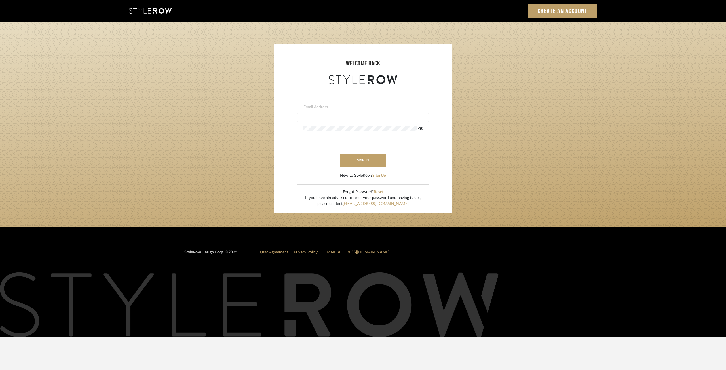
click at [344, 107] on input "email" at bounding box center [362, 107] width 119 height 6
type input "[EMAIL_ADDRESS][DOMAIN_NAME]"
click at [365, 163] on button "sign in" at bounding box center [362, 160] width 45 height 13
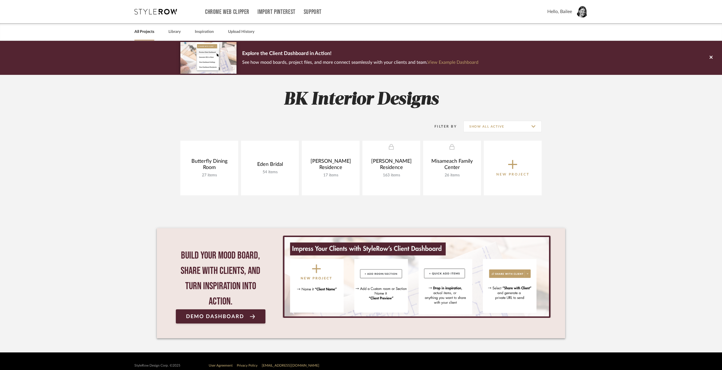
click at [494, 132] on div "Filter By Show All Active" at bounding box center [481, 126] width 121 height 14
click at [492, 125] on input "Show All Active" at bounding box center [502, 126] width 78 height 11
click at [484, 166] on span "Archived" at bounding box center [503, 168] width 67 height 5
type input "Archived"
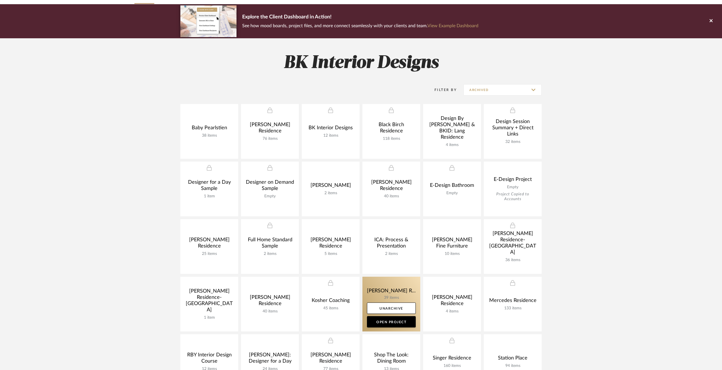
scroll to position [57, 0]
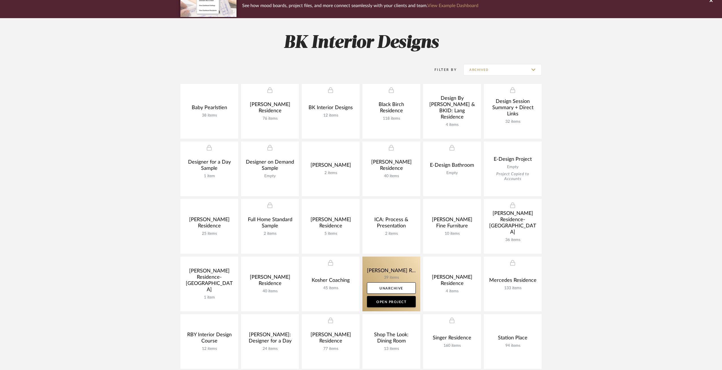
click at [386, 273] on link at bounding box center [391, 284] width 58 height 55
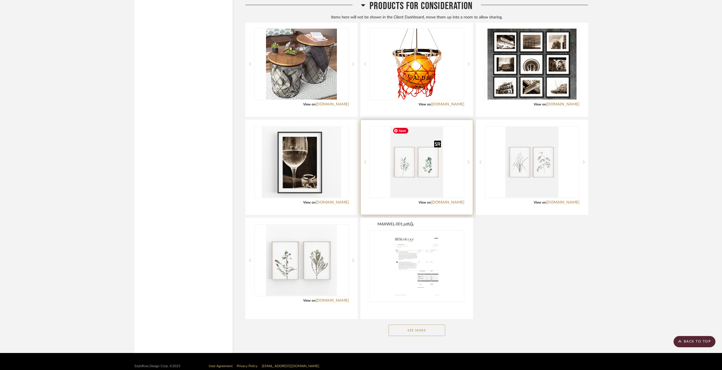
scroll to position [1751, 0]
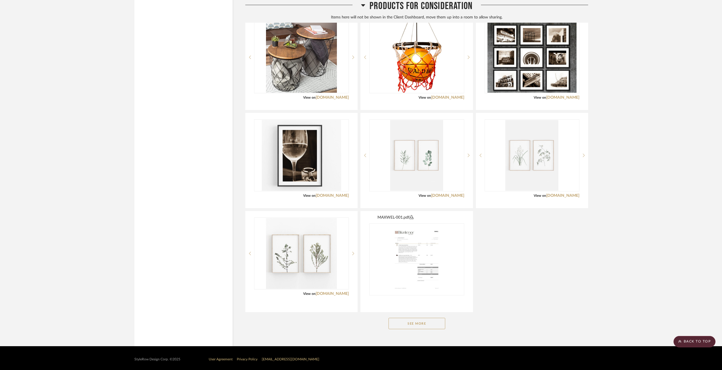
click at [436, 326] on button "See More" at bounding box center [417, 323] width 57 height 11
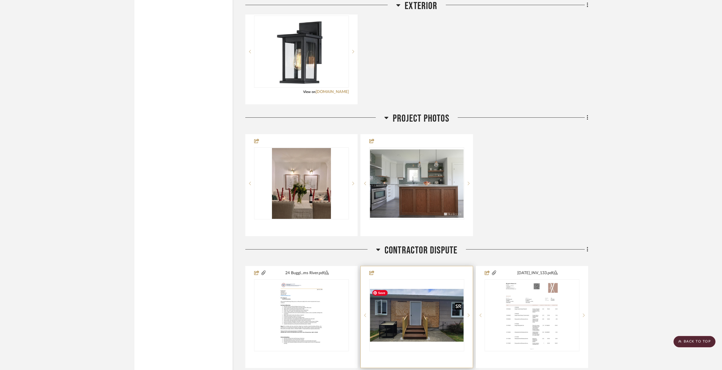
scroll to position [1410, 0]
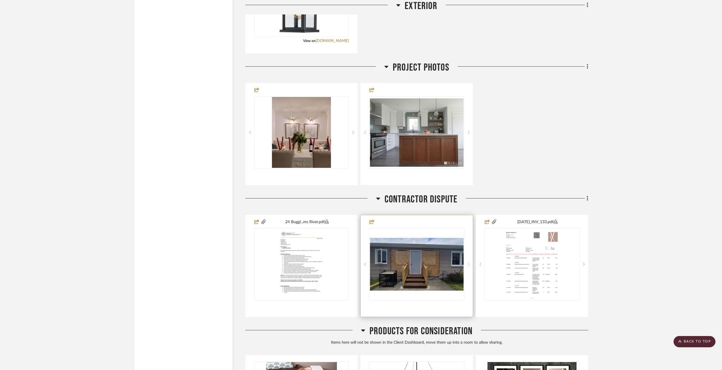
click at [469, 263] on icon at bounding box center [469, 264] width 2 height 3
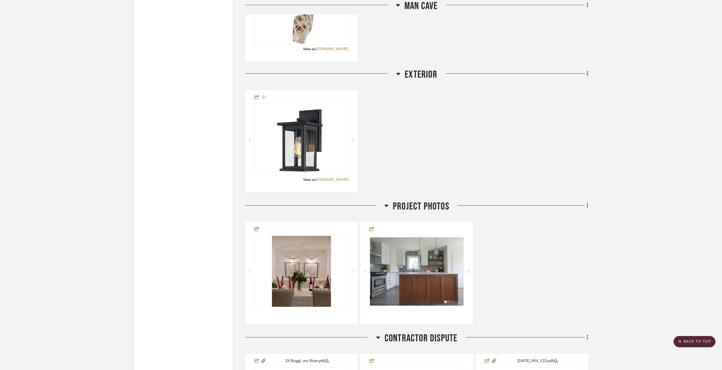
scroll to position [1268, 0]
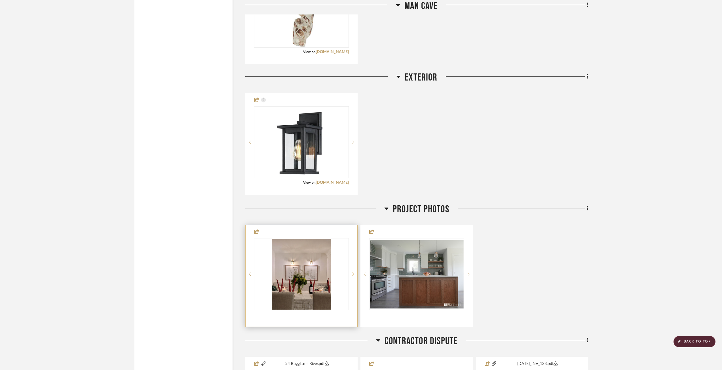
click at [352, 275] on div at bounding box center [353, 274] width 9 height 72
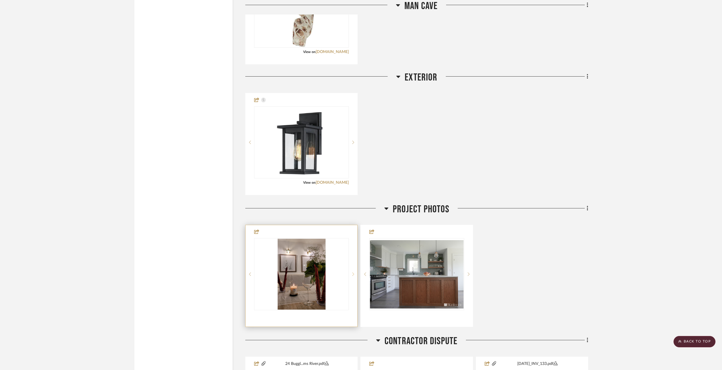
click at [352, 275] on div at bounding box center [353, 274] width 9 height 72
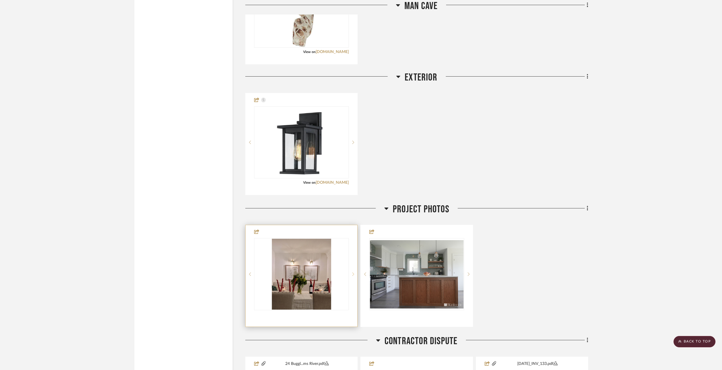
click at [352, 275] on div at bounding box center [353, 274] width 9 height 72
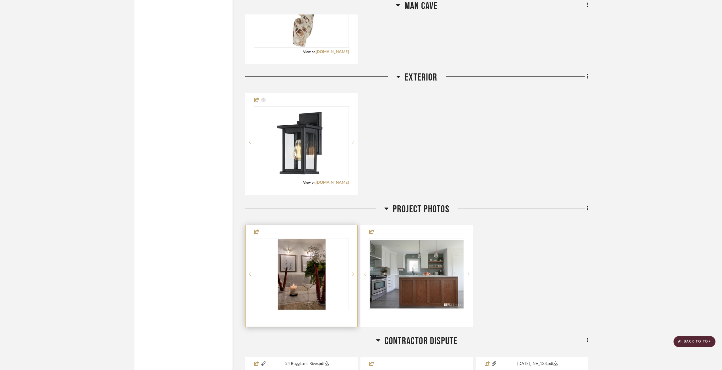
click at [352, 275] on div at bounding box center [353, 274] width 9 height 72
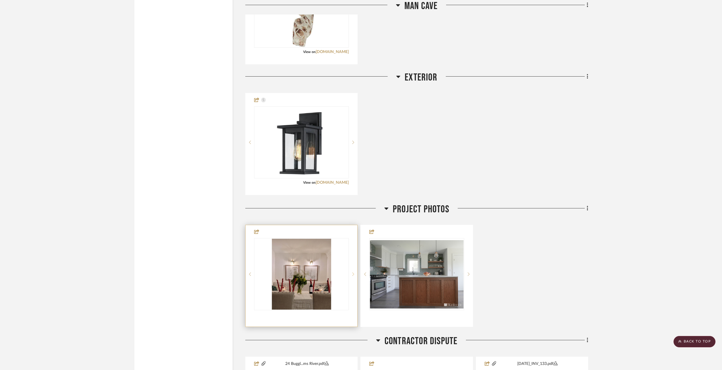
click at [352, 275] on div at bounding box center [353, 274] width 9 height 72
click at [351, 275] on div at bounding box center [353, 274] width 9 height 72
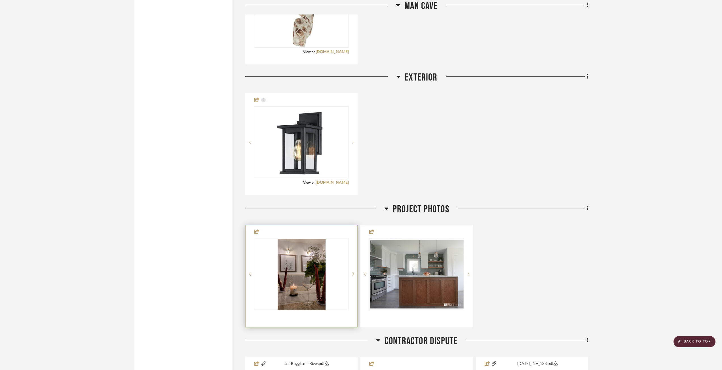
click at [351, 275] on div at bounding box center [353, 274] width 9 height 72
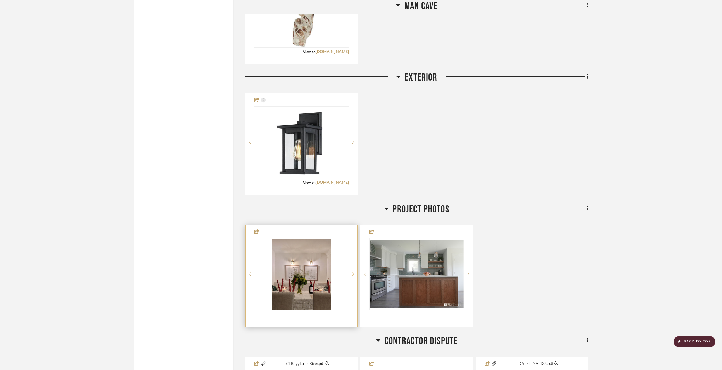
click at [351, 275] on div at bounding box center [353, 274] width 9 height 72
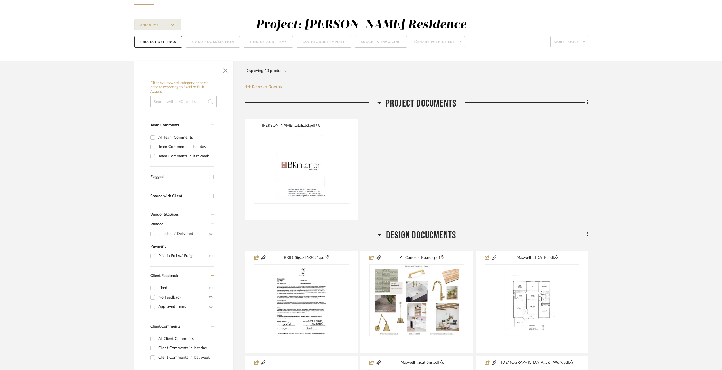
scroll to position [0, 0]
